Goal: Task Accomplishment & Management: Complete application form

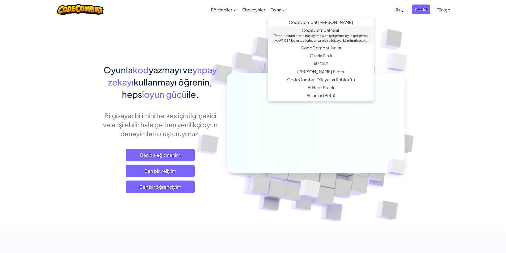
click at [314, 35] on div "Temel kavramlardan başlayarak web geliştirme, oyun geliştirme ve AP CSP boyunca…" at bounding box center [320, 38] width 95 height 10
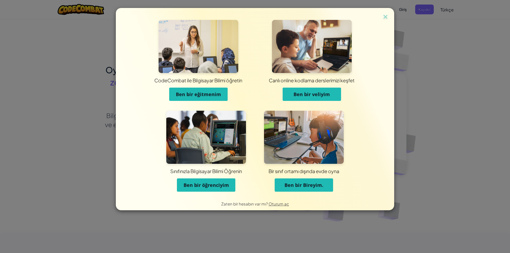
click at [456, 62] on div "CodeCombat ile Bilgisayar Bilimi öğretin Ben bir eğitmenim Canlı online kodlama…" at bounding box center [255, 126] width 510 height 253
click at [89, 104] on div "CodeCombat ile Bilgisayar Bilimi öğretin Ben bir eğitmenim Canlı online kodlama…" at bounding box center [255, 126] width 510 height 253
drag, startPoint x: 89, startPoint y: 21, endPoint x: 86, endPoint y: 11, distance: 10.0
click at [88, 18] on div "CodeCombat ile Bilgisayar Bilimi öğretin Ben bir eğitmenim Canlı online kodlama…" at bounding box center [255, 126] width 510 height 253
click at [86, 11] on div "CodeCombat ile Bilgisayar Bilimi öğretin Ben bir eğitmenim Canlı online kodlama…" at bounding box center [255, 126] width 510 height 253
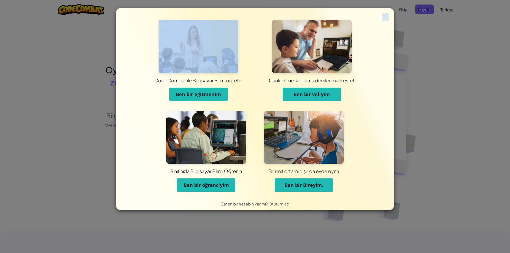
click at [86, 11] on div "CodeCombat ile Bilgisayar Bilimi öğretin Ben bir eğitmenim Canlı online kodlama…" at bounding box center [255, 126] width 510 height 253
click at [215, 94] on span "Ben bir eğitmenim" at bounding box center [198, 94] width 45 height 6
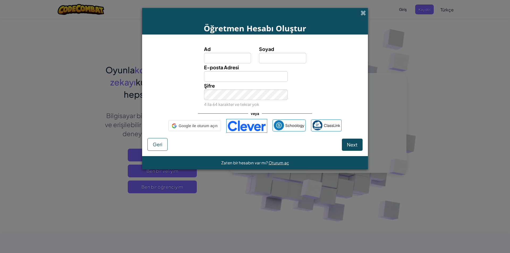
click at [360, 12] on div "Öğretmen Hesabı Oluştur" at bounding box center [255, 21] width 226 height 27
click at [364, 11] on span at bounding box center [363, 13] width 6 height 6
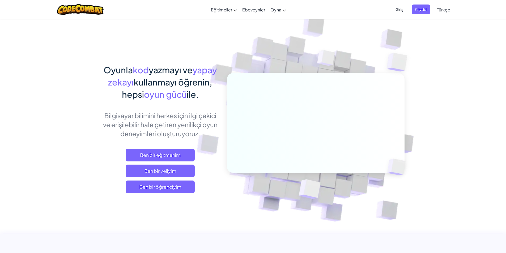
click at [399, 8] on span "Giriş" at bounding box center [399, 10] width 14 height 10
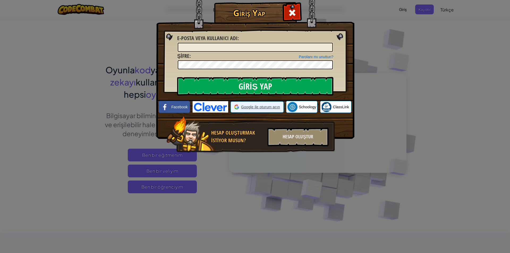
click at [246, 108] on span "Google ile oturum açın" at bounding box center [260, 106] width 39 height 5
click at [254, 84] on input "Giriş Yap" at bounding box center [255, 86] width 156 height 19
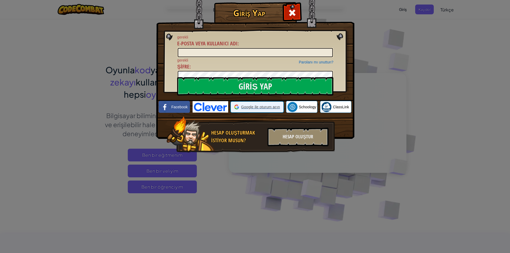
click at [253, 106] on span "Google ile oturum açın" at bounding box center [260, 106] width 39 height 5
click at [396, 46] on div "Giriş Yap gerekli E-posta veya kullanıcı adı : Parolanı mı unuttun? gerekli Şif…" at bounding box center [255, 126] width 510 height 253
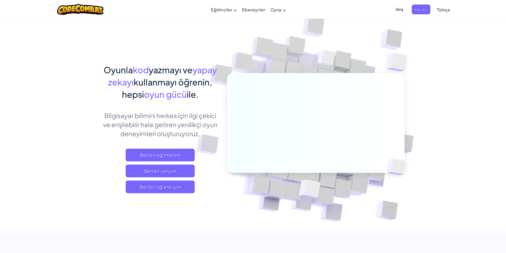
click at [395, 11] on span "Giriş" at bounding box center [399, 10] width 14 height 10
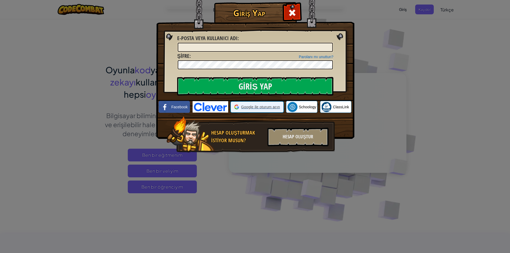
click at [258, 105] on span "Google ile oturum açın" at bounding box center [260, 106] width 39 height 5
click at [251, 104] on div "Google ile oturum açın Google ile oturum açın. Yeni sekmede açılır" at bounding box center [257, 107] width 46 height 10
